Goal: Task Accomplishment & Management: Manage account settings

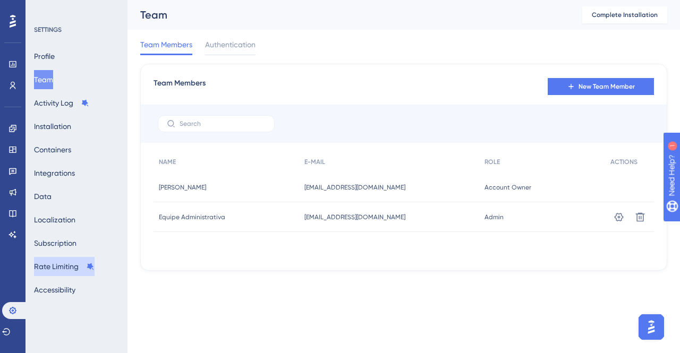
click at [67, 270] on button "Rate Limiting" at bounding box center [64, 266] width 61 height 19
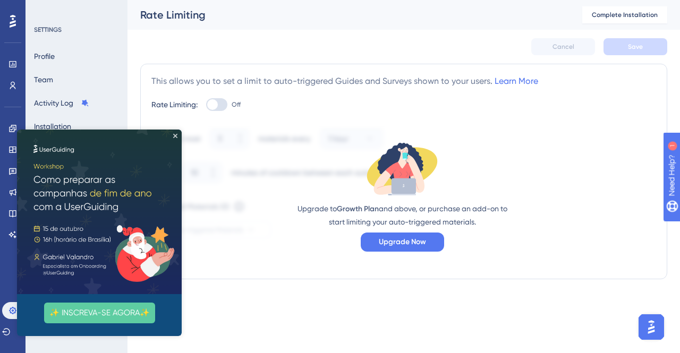
click at [175, 139] on img at bounding box center [99, 212] width 165 height 165
click at [172, 139] on img at bounding box center [99, 212] width 165 height 165
click at [177, 136] on icon "Close Preview" at bounding box center [175, 136] width 4 height 4
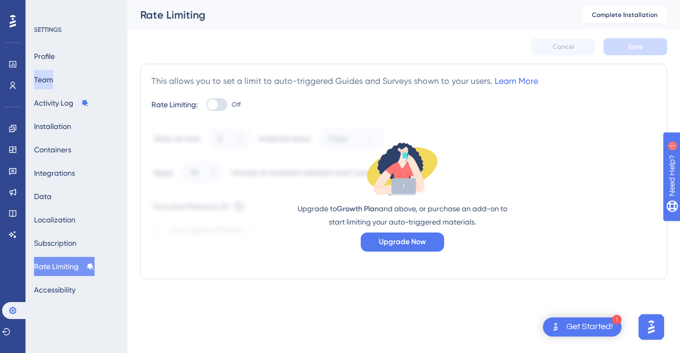
click at [53, 71] on button "Team" at bounding box center [43, 79] width 19 height 19
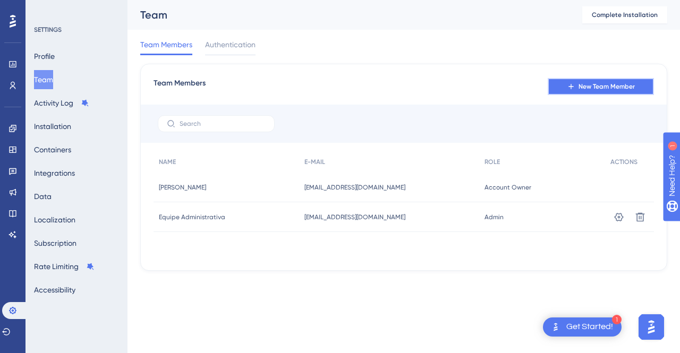
click at [570, 82] on icon at bounding box center [571, 86] width 8 height 8
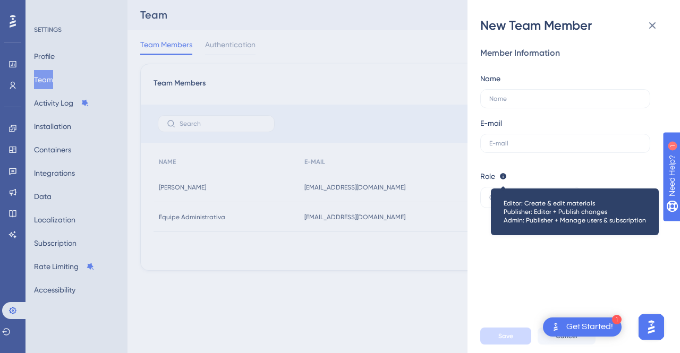
click at [500, 176] on icon at bounding box center [503, 176] width 6 height 6
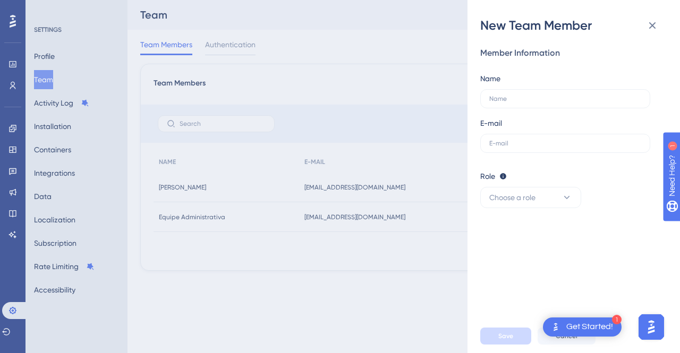
drag, startPoint x: 513, startPoint y: 272, endPoint x: 510, endPoint y: 220, distance: 52.7
click at [512, 266] on div "Member Information Name E-mail Role Editor: Create & edit materials Publisher: …" at bounding box center [577, 176] width 195 height 285
click at [512, 200] on span "Choose a role" at bounding box center [512, 197] width 46 height 13
click at [537, 272] on span "Upgrade" at bounding box center [544, 272] width 27 height 8
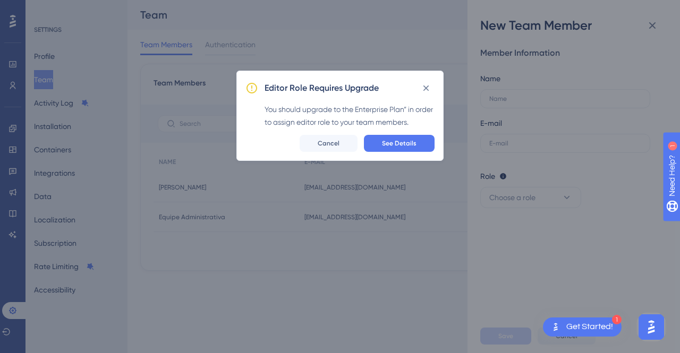
click at [537, 272] on div "Editor Role Requires Upgrade You should upgrade to the Enterprise Plan” in orde…" at bounding box center [340, 176] width 680 height 353
